Goal: Task Accomplishment & Management: Complete application form

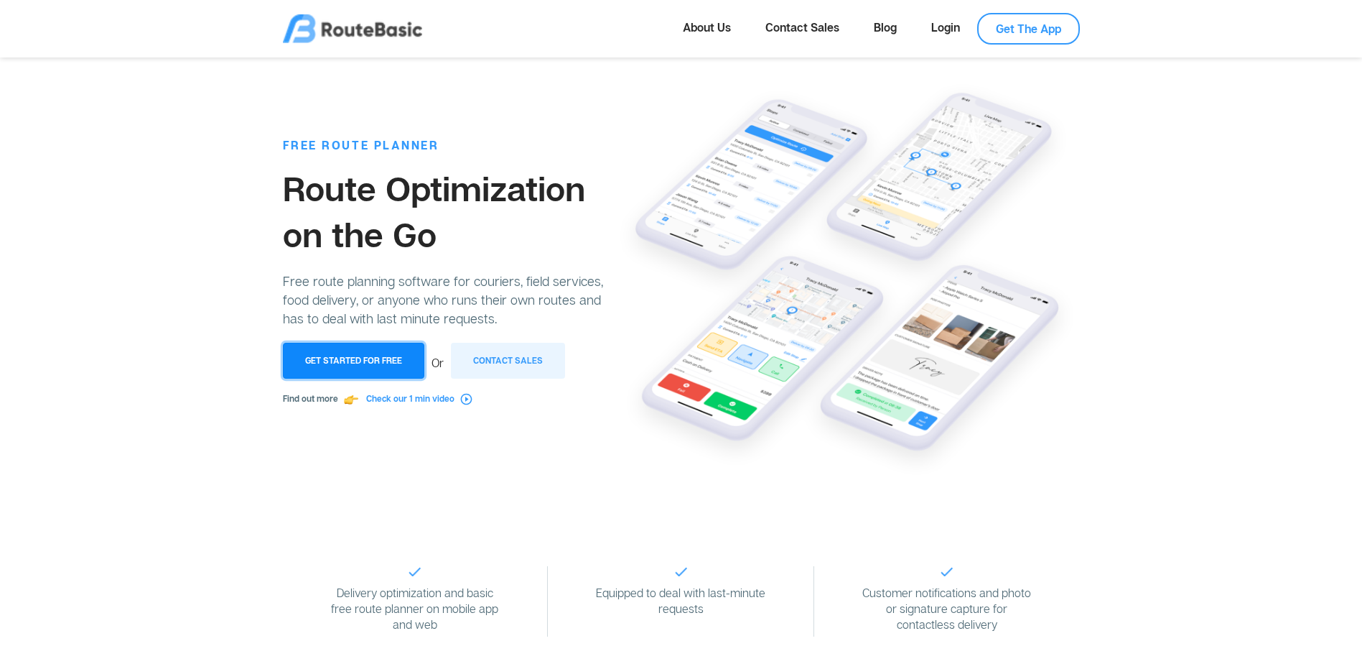
click at [378, 368] on button "Get Started for Free" at bounding box center [353, 361] width 141 height 36
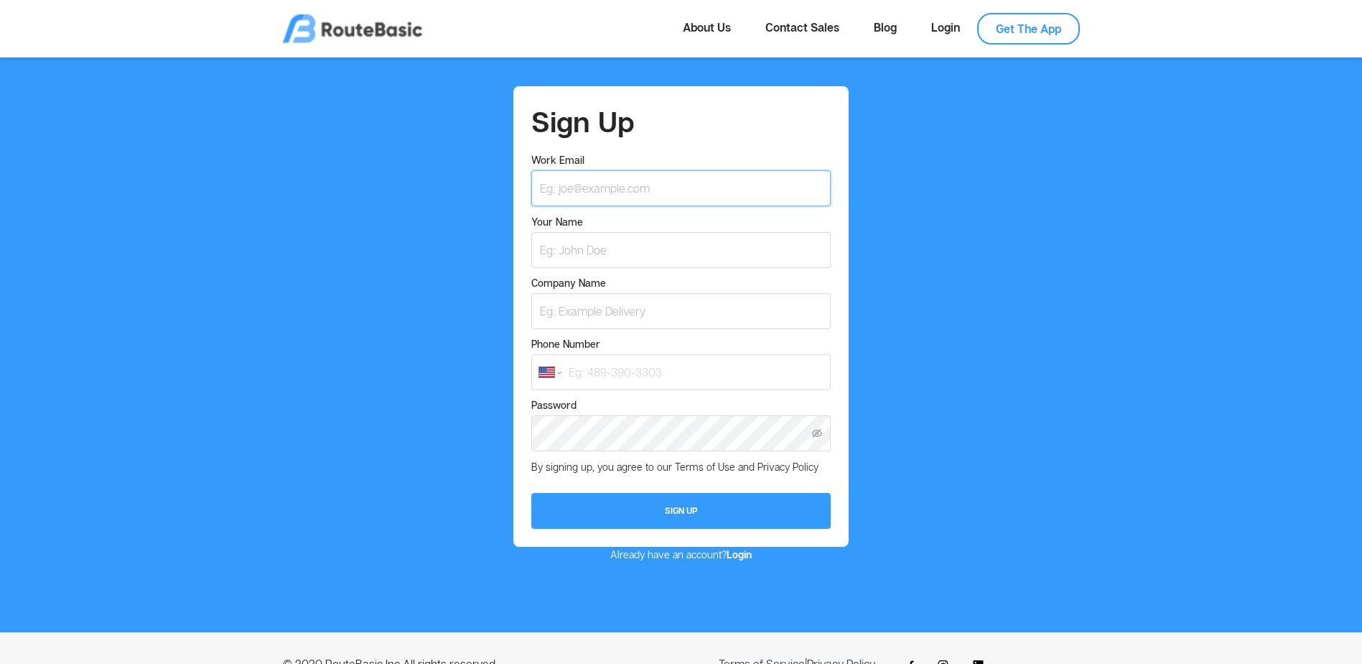
click at [600, 188] on input "Work Email" at bounding box center [680, 188] width 299 height 36
click at [487, 251] on div "Sign Up Work Email Your Name Company Name Phone Number International [GEOGRAPHI…" at bounding box center [680, 323] width 1339 height 475
click at [546, 373] on select "International [GEOGRAPHIC_DATA] [GEOGRAPHIC_DATA] [GEOGRAPHIC_DATA] [GEOGRAPHIC…" at bounding box center [550, 372] width 22 height 10
click at [539, 367] on select "International [GEOGRAPHIC_DATA] [GEOGRAPHIC_DATA] [GEOGRAPHIC_DATA] [GEOGRAPHIC…" at bounding box center [550, 372] width 22 height 10
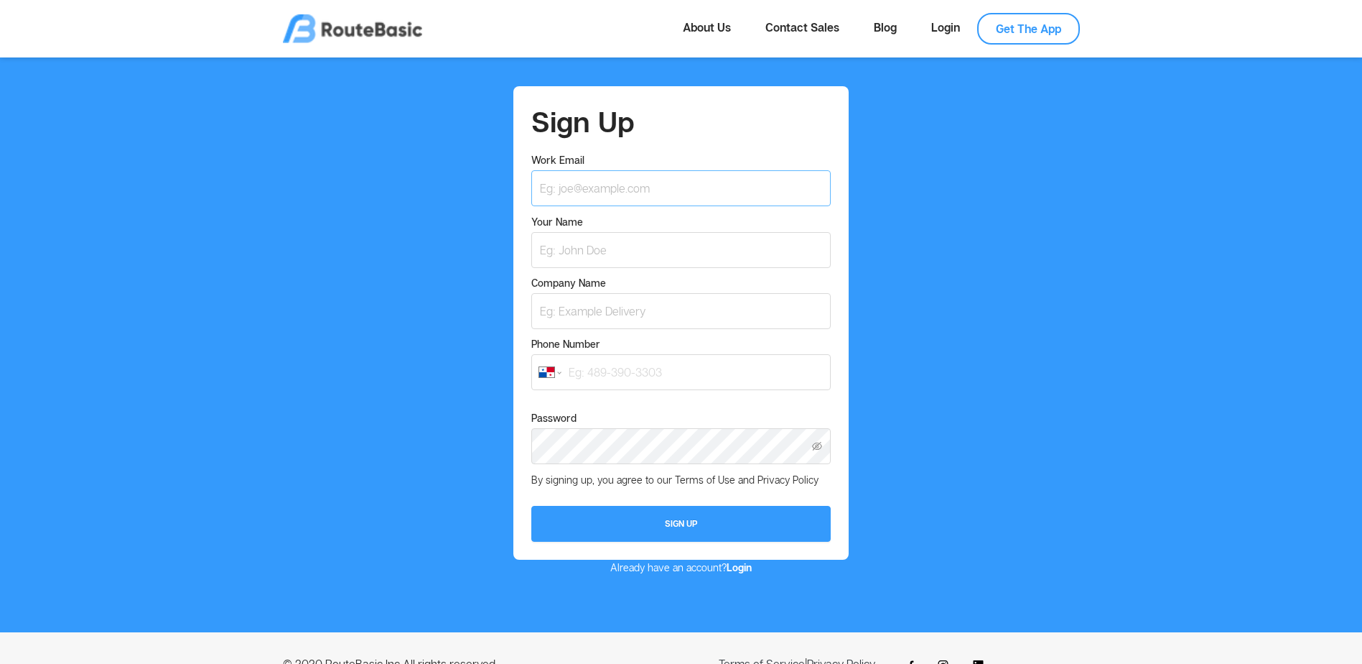
select select "PA"
click at [601, 195] on input "Work Email" at bounding box center [680, 188] width 299 height 36
type input "[EMAIL_ADDRESS][DOMAIN_NAME]"
click at [613, 245] on input "Your Name" at bounding box center [680, 250] width 299 height 36
type input "[PERSON_NAME]"
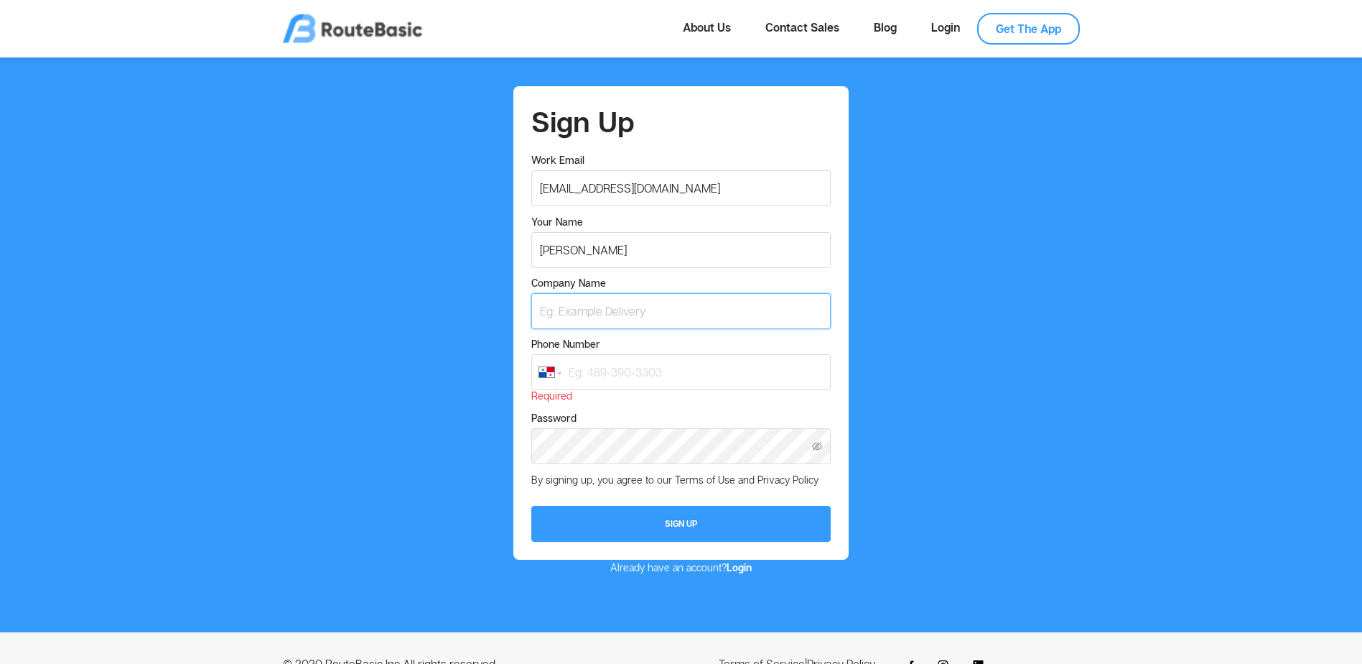
click at [608, 308] on input "Company Name" at bounding box center [680, 311] width 299 height 36
type input "Levapan"
click at [615, 379] on input "Phone Number" at bounding box center [680, 372] width 299 height 36
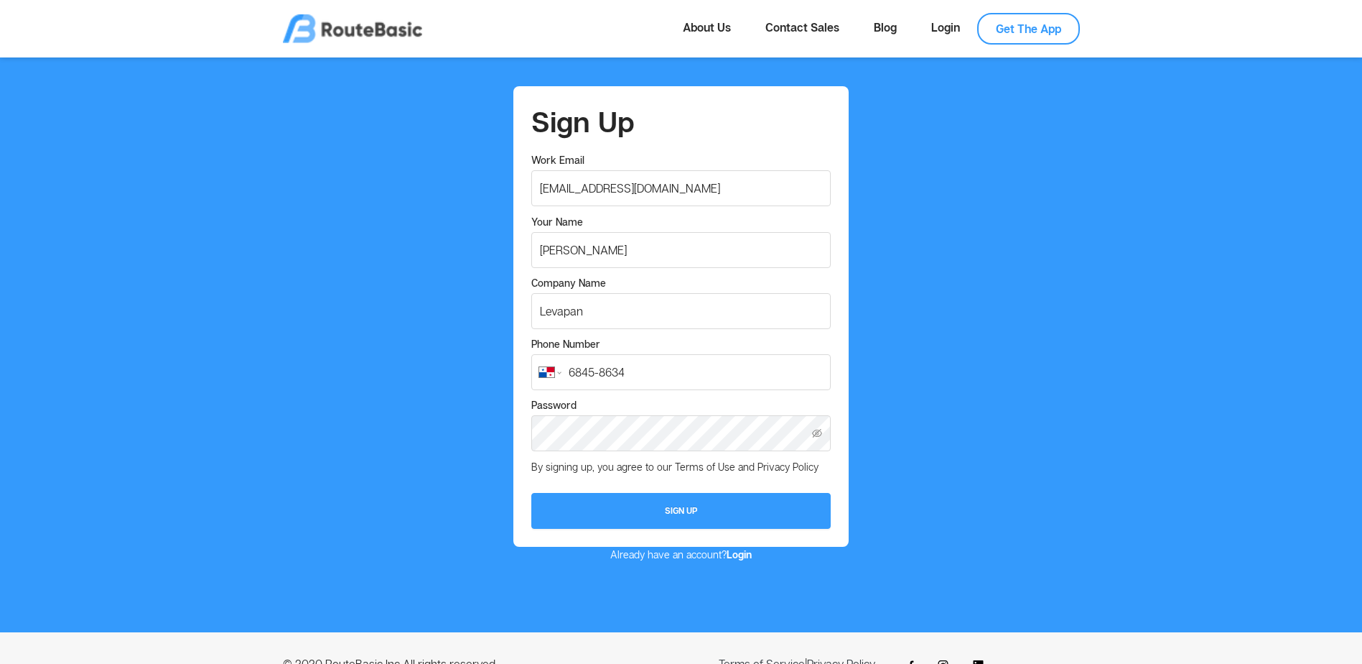
type input "6845-8634"
click at [815, 435] on icon "icon: eye-invisible" at bounding box center [817, 433] width 10 height 10
click at [694, 511] on button "Sign Up" at bounding box center [680, 511] width 299 height 36
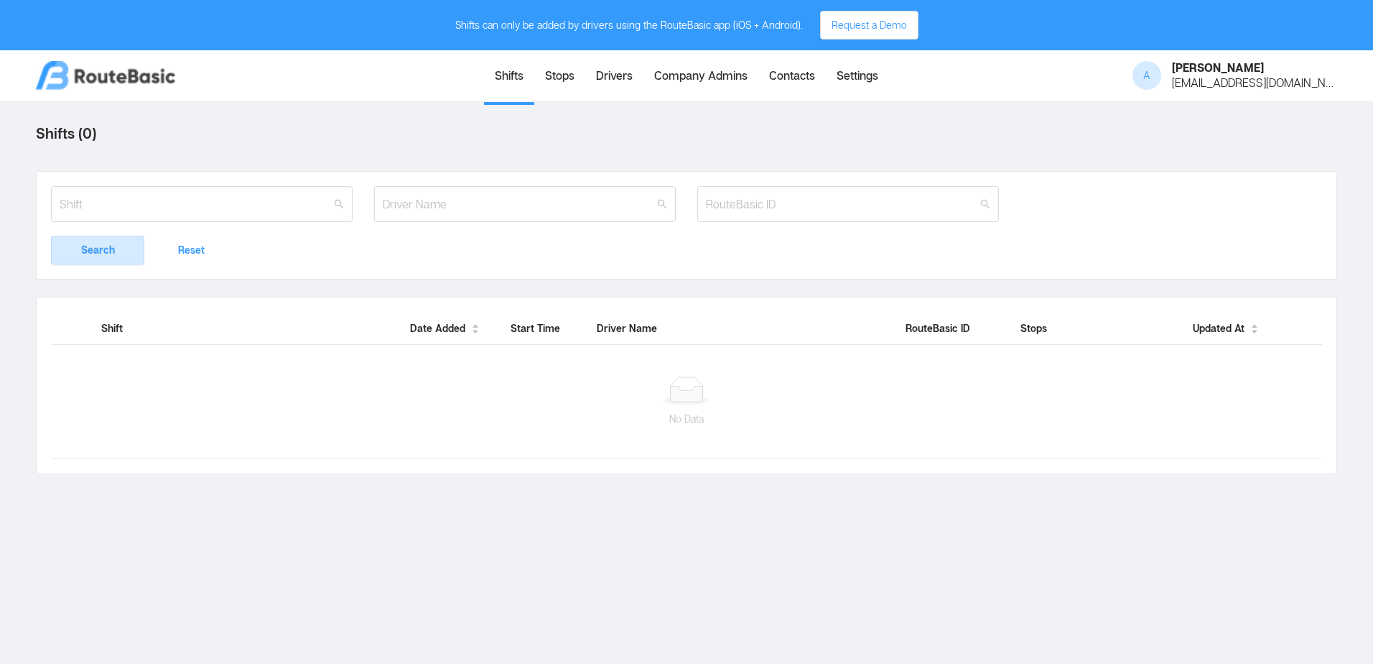
click at [564, 84] on link "Stops" at bounding box center [559, 77] width 51 height 50
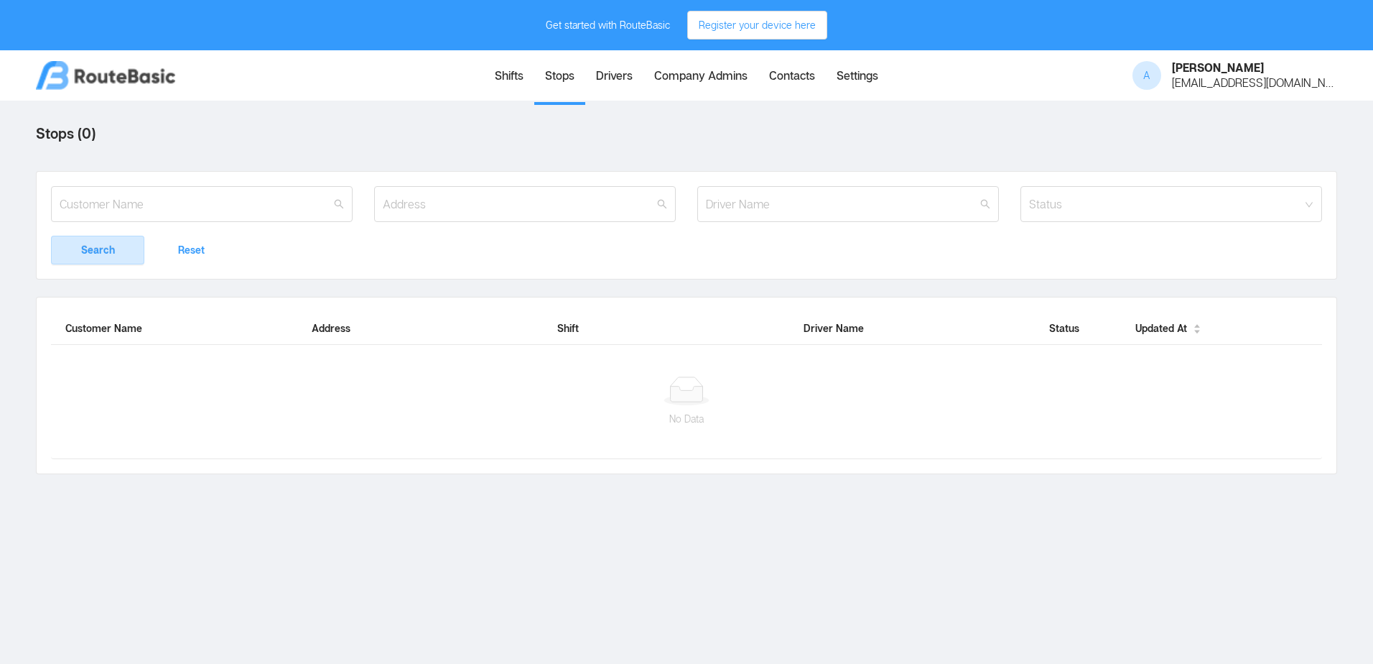
click at [505, 73] on link "Shifts" at bounding box center [509, 77] width 50 height 50
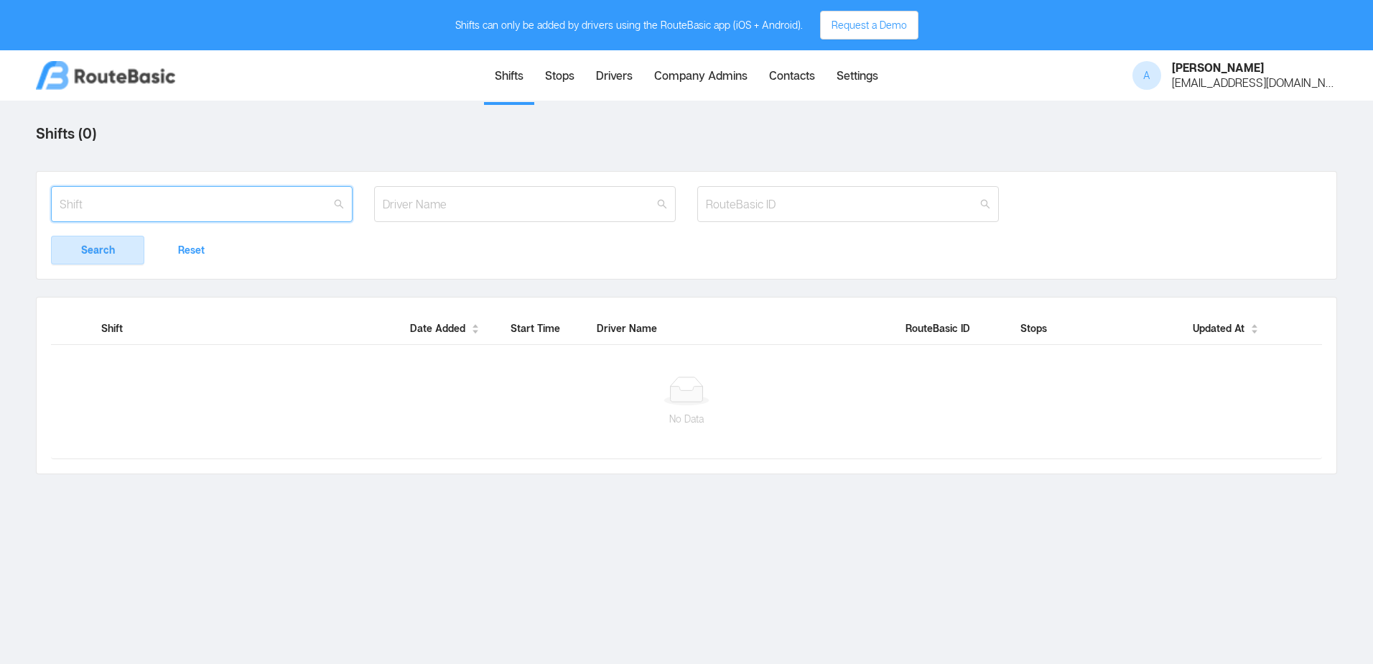
click at [200, 203] on input "text" at bounding box center [202, 204] width 302 height 36
click at [566, 80] on link "Stops" at bounding box center [559, 77] width 51 height 50
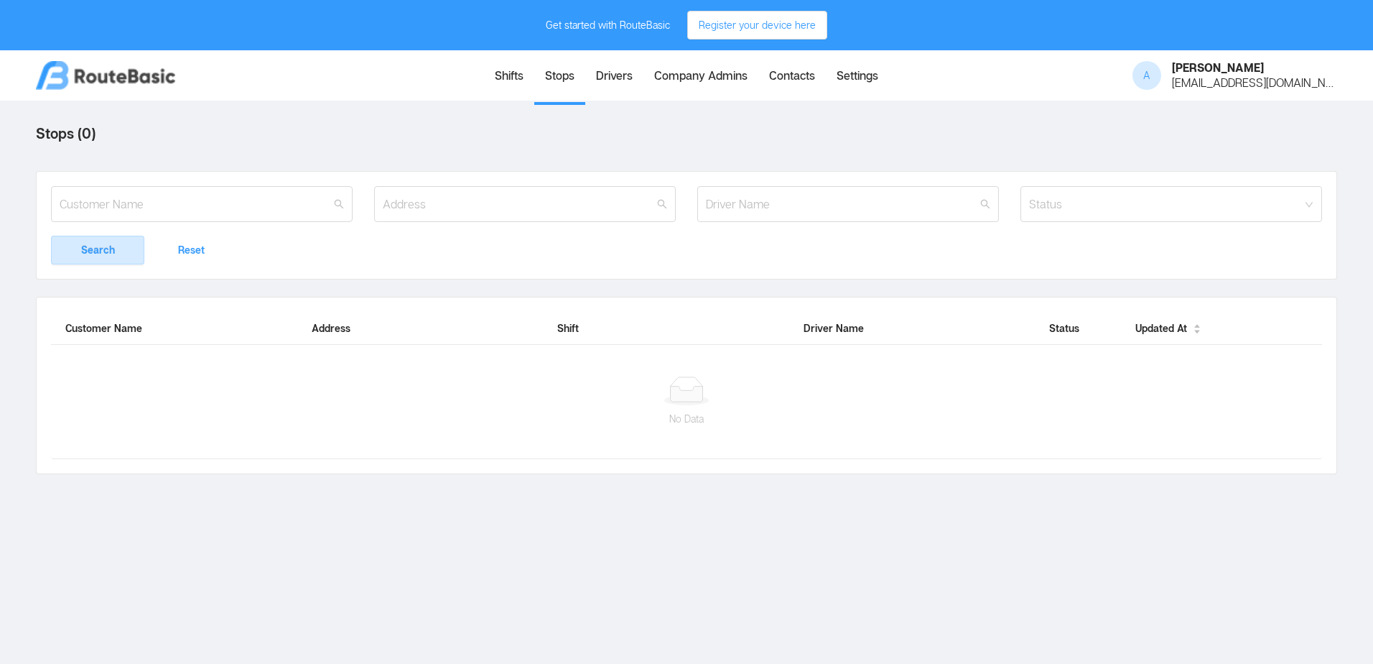
click at [618, 79] on link "Drivers" at bounding box center [614, 77] width 58 height 50
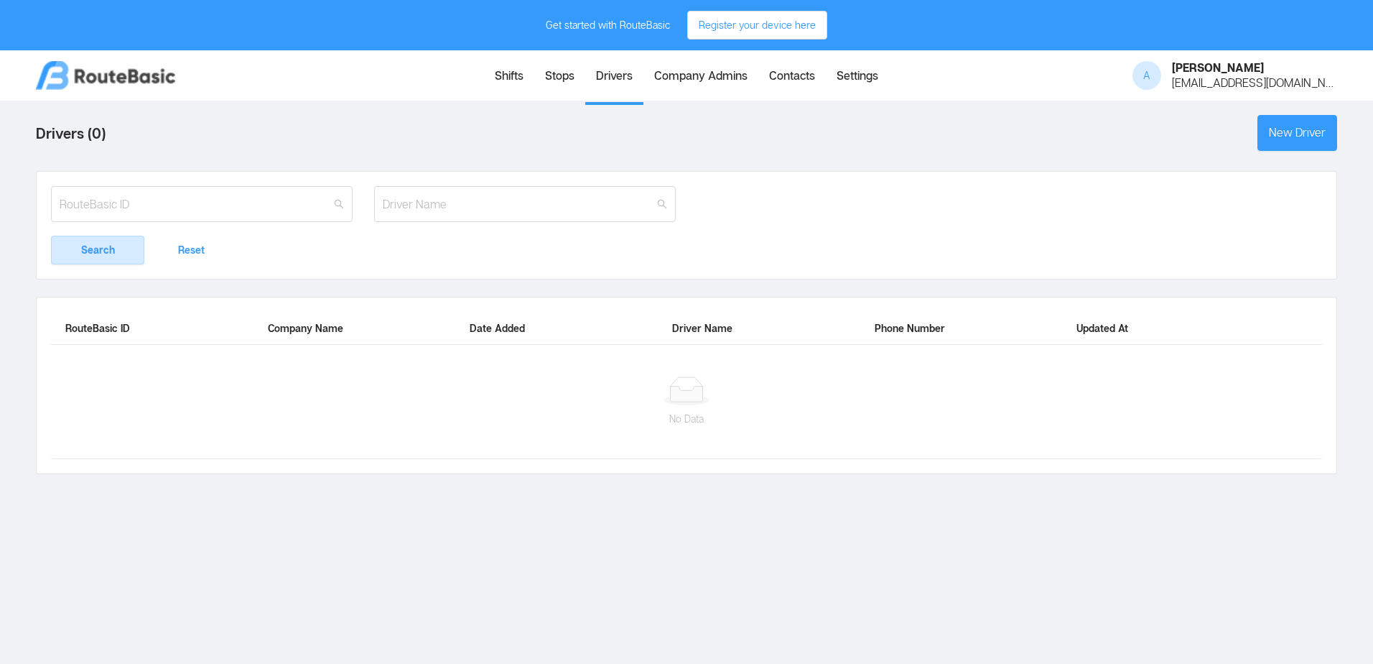
click at [654, 85] on link "Company Admins" at bounding box center [700, 77] width 115 height 50
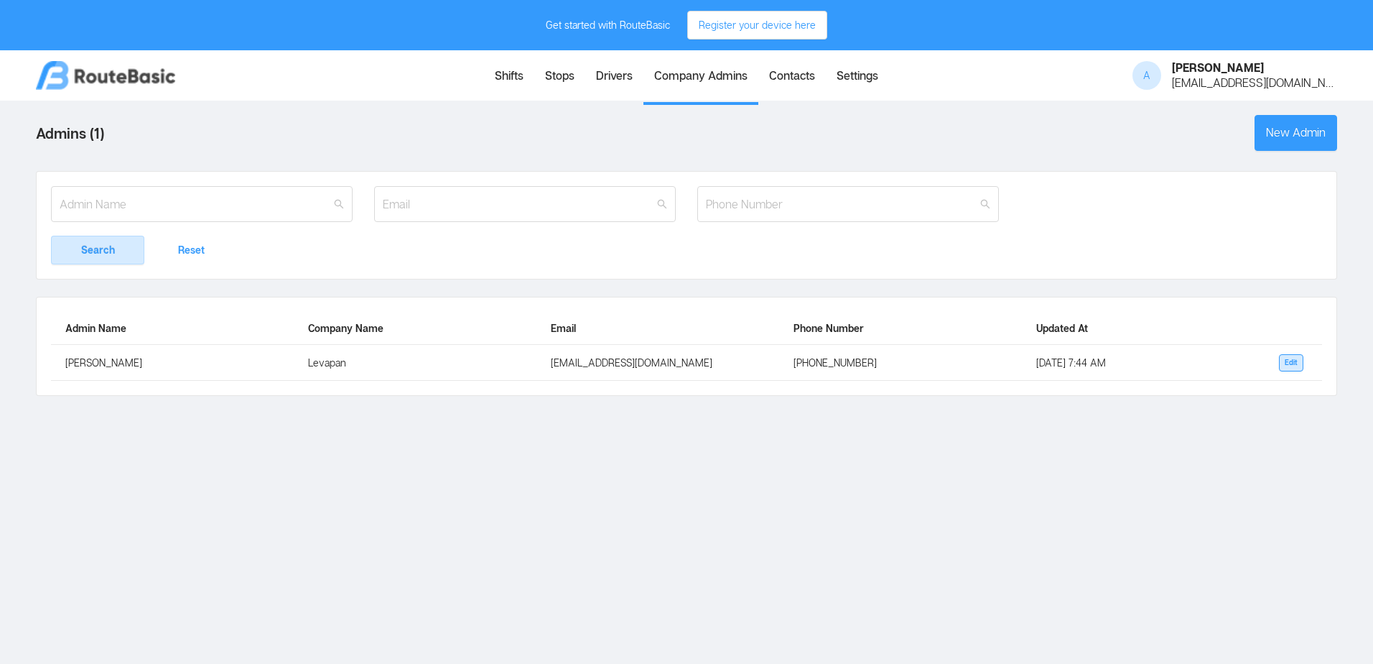
click at [499, 81] on link "Shifts" at bounding box center [509, 77] width 50 height 50
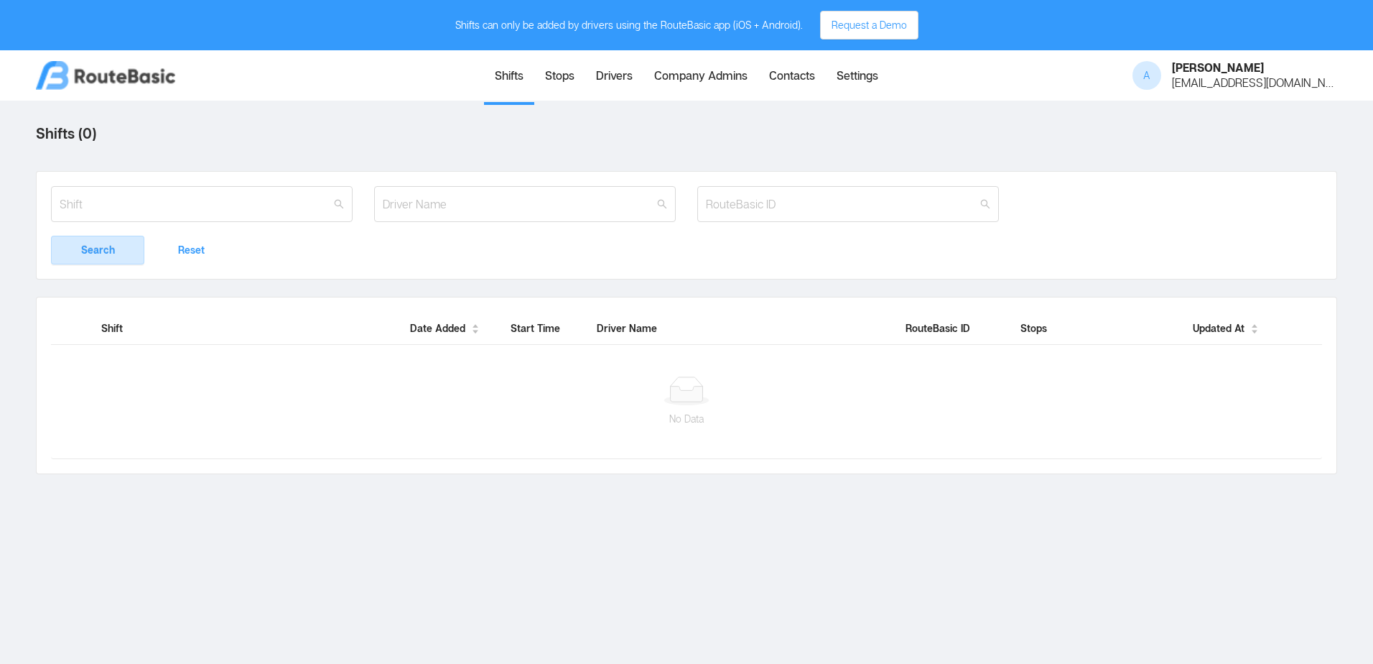
click at [205, 389] on div at bounding box center [686, 390] width 1242 height 29
click at [588, 400] on div at bounding box center [686, 390] width 1242 height 29
click at [562, 77] on link "Stops" at bounding box center [559, 77] width 51 height 50
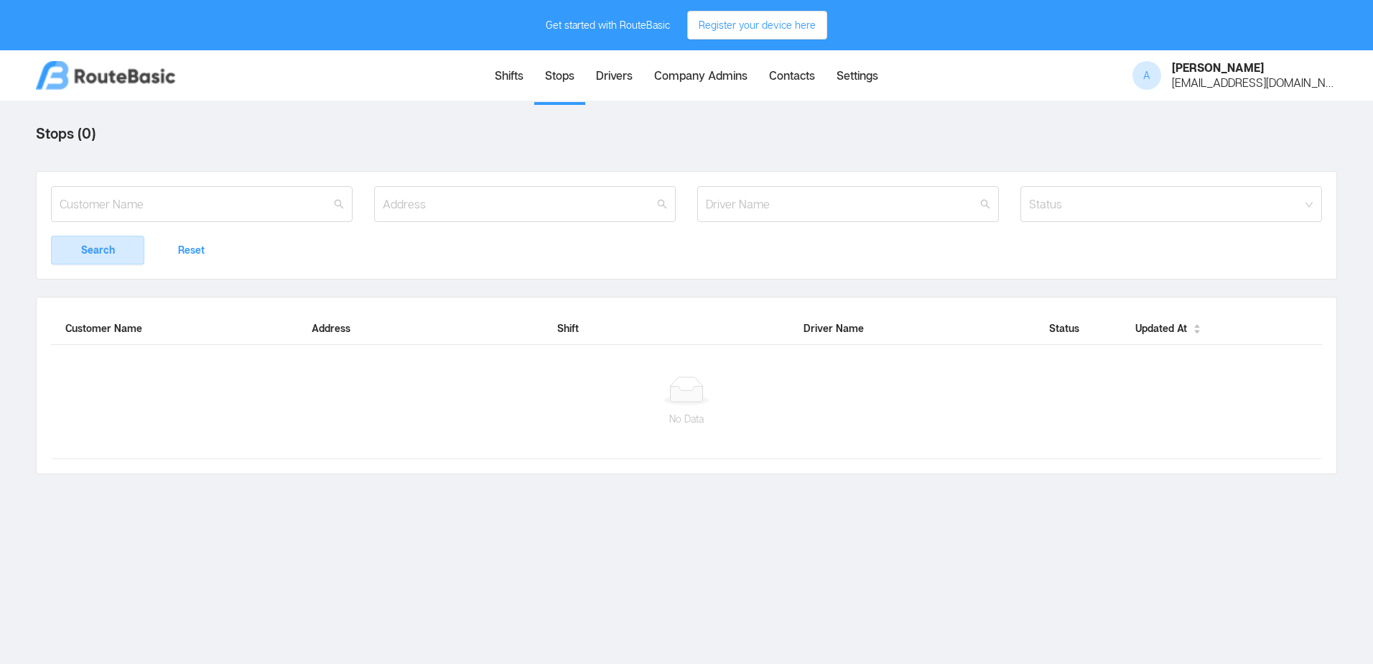
click at [679, 83] on link "Company Admins" at bounding box center [700, 77] width 115 height 50
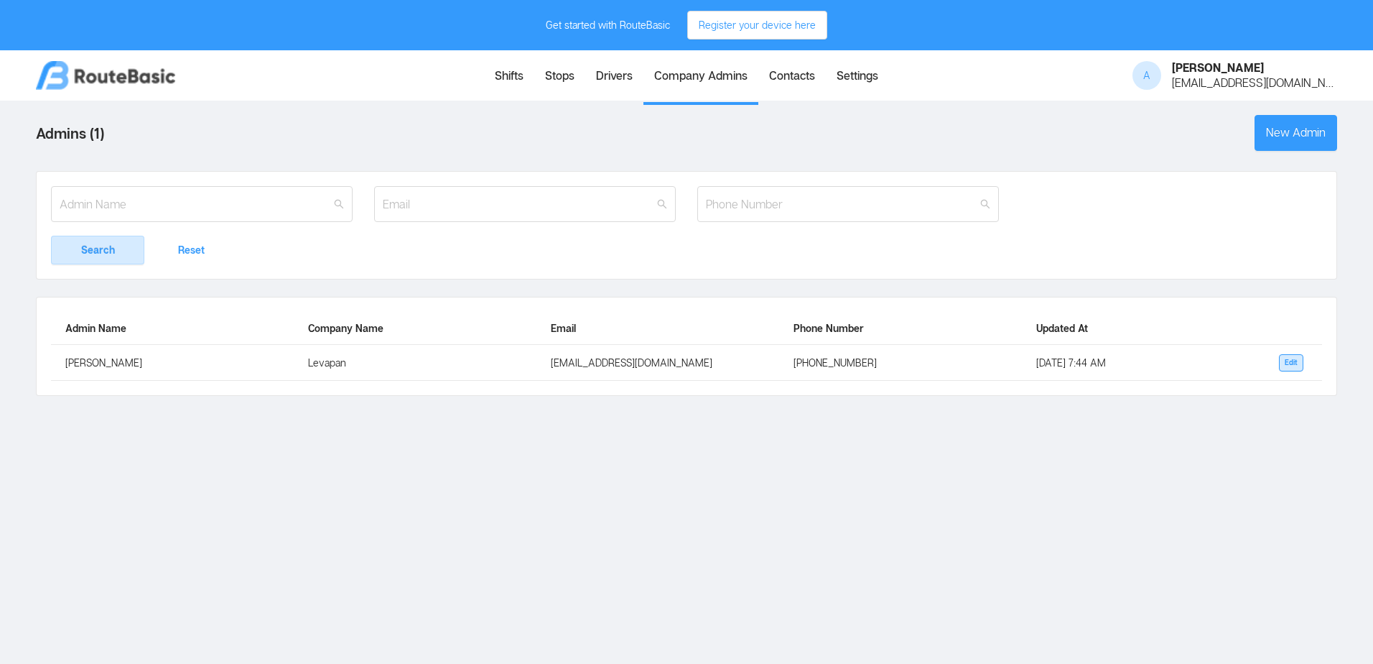
click at [786, 79] on link "Contacts" at bounding box center [792, 77] width 68 height 50
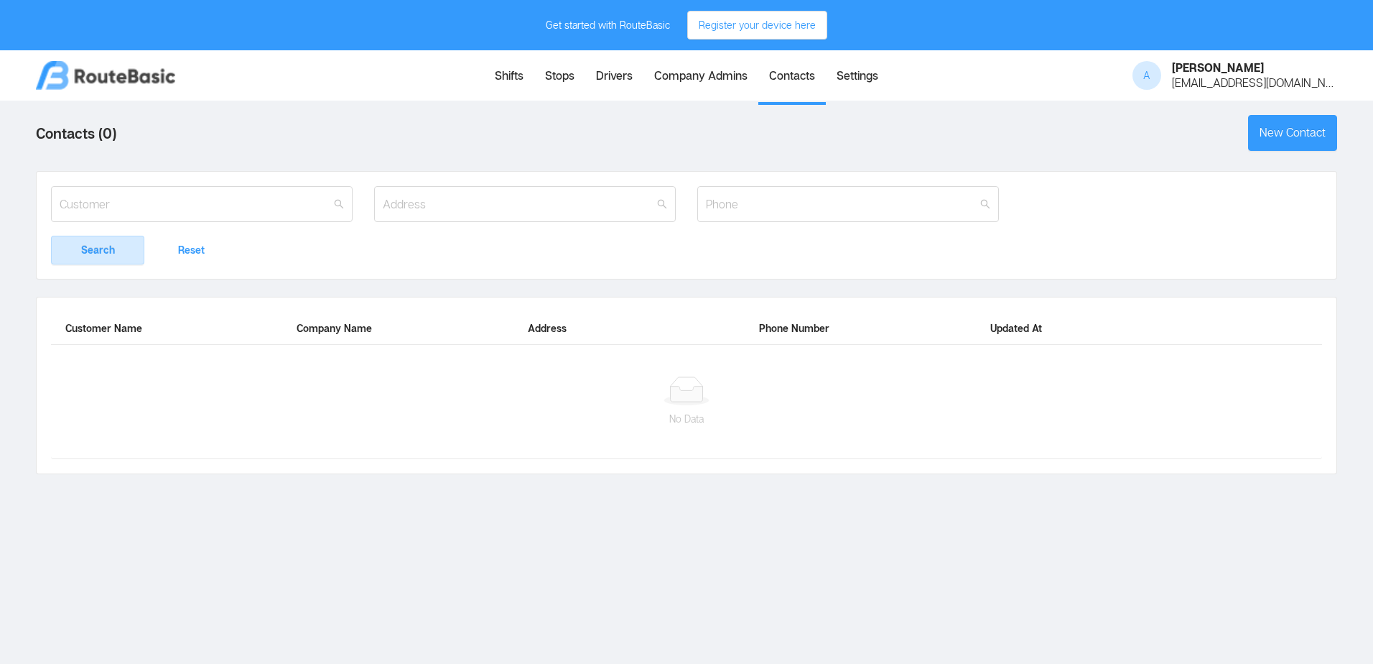
click at [862, 83] on link "Settings" at bounding box center [857, 77] width 63 height 50
